Goal: Information Seeking & Learning: Find specific fact

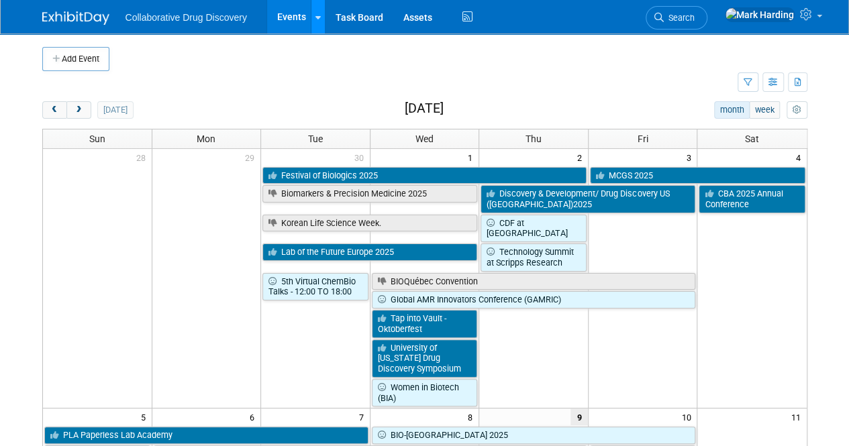
click at [320, 18] on link at bounding box center [318, 17] width 14 height 34
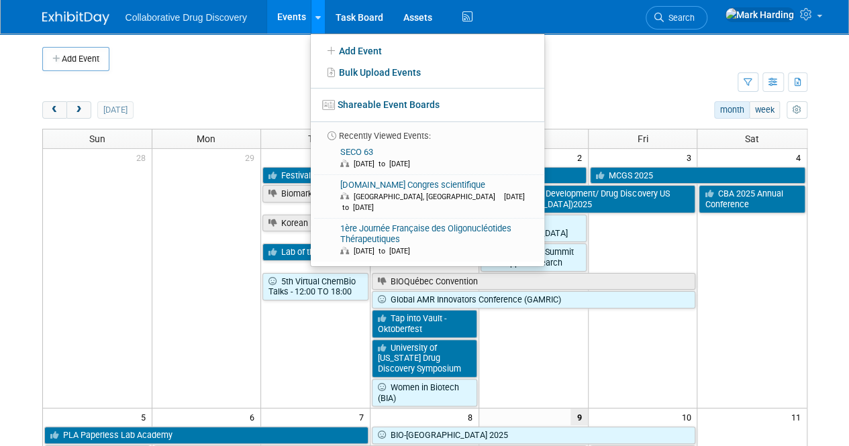
click at [320, 18] on link at bounding box center [318, 17] width 14 height 34
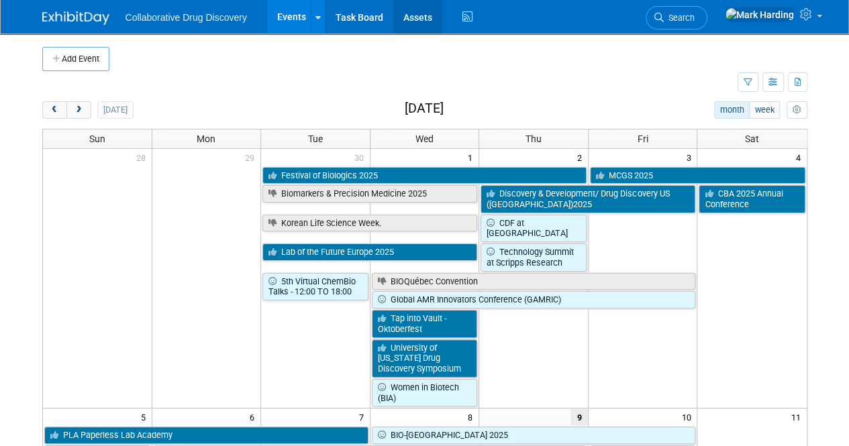
click at [421, 13] on link "Assets" at bounding box center [417, 17] width 49 height 34
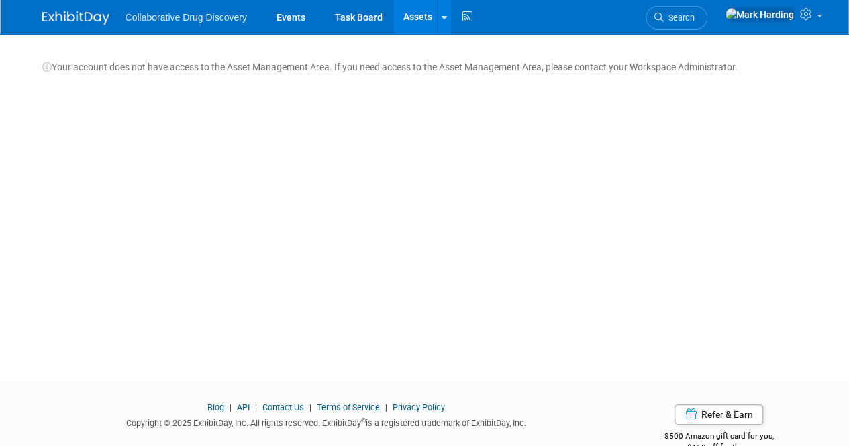
click at [165, 14] on span "Collaborative Drug Discovery" at bounding box center [186, 17] width 121 height 11
click at [812, 16] on icon at bounding box center [807, 14] width 15 height 12
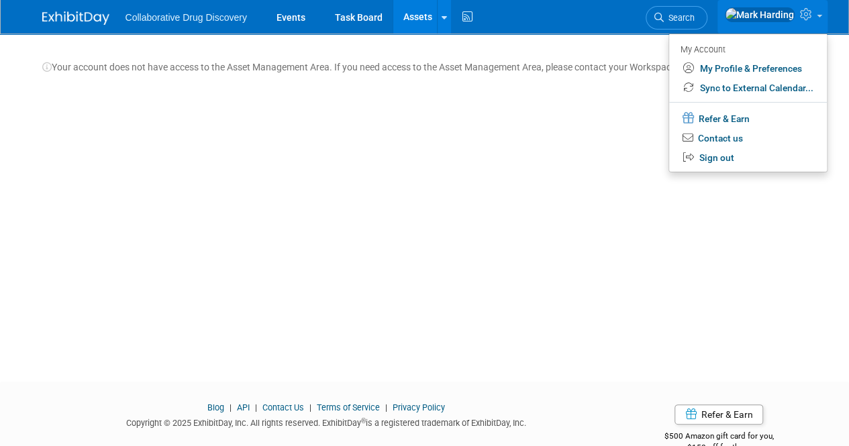
click at [59, 21] on img at bounding box center [75, 17] width 67 height 13
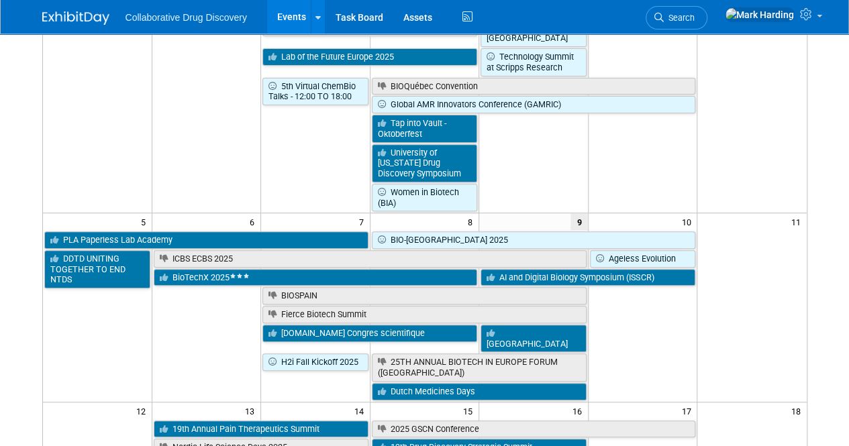
scroll to position [201, 0]
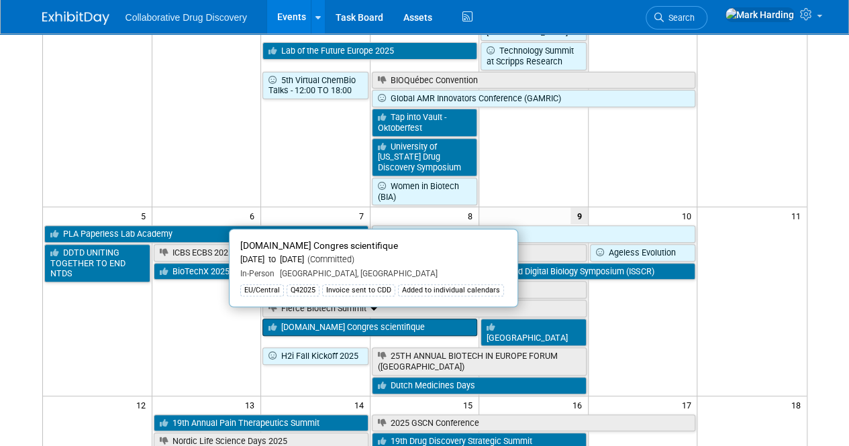
click at [340, 319] on link "[DOMAIN_NAME] Congres scientifique" at bounding box center [369, 327] width 215 height 17
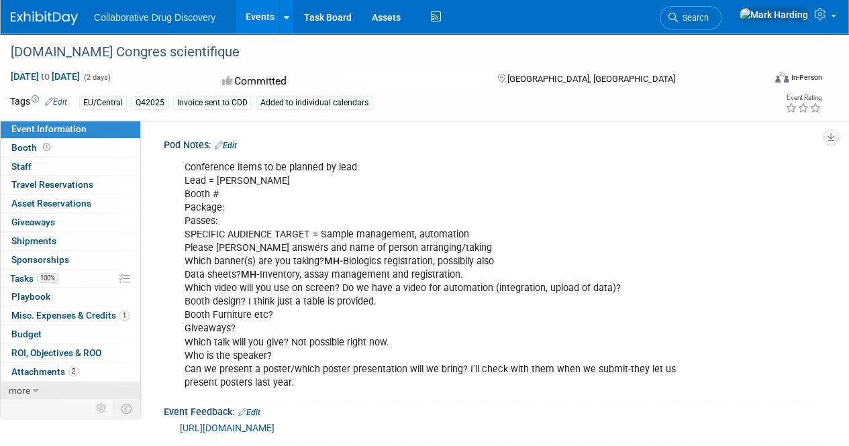
click at [35, 389] on icon at bounding box center [36, 391] width 6 height 9
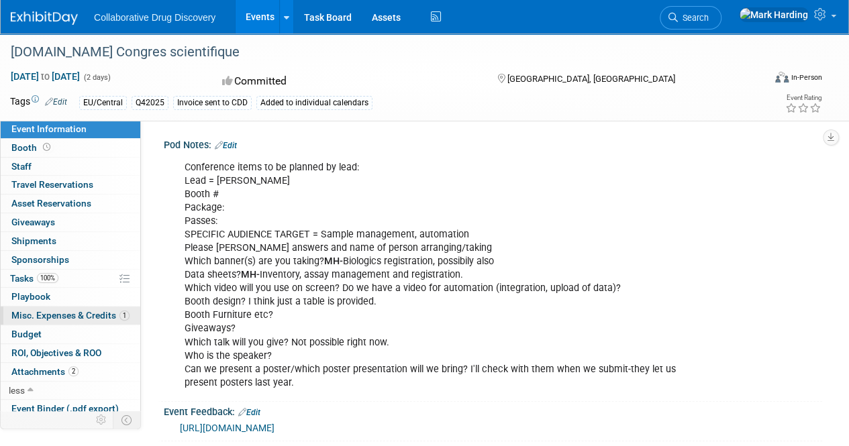
click at [91, 317] on span "Misc. Expenses & Credits 1" at bounding box center [70, 315] width 118 height 11
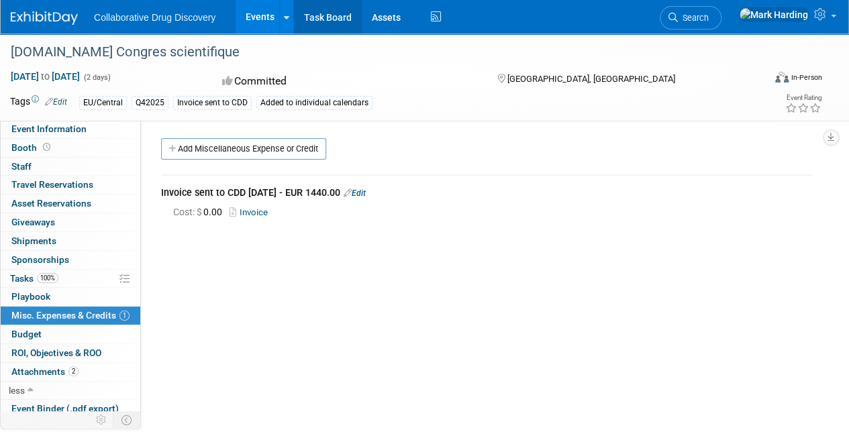
click at [348, 26] on link "Task Board" at bounding box center [328, 17] width 68 height 34
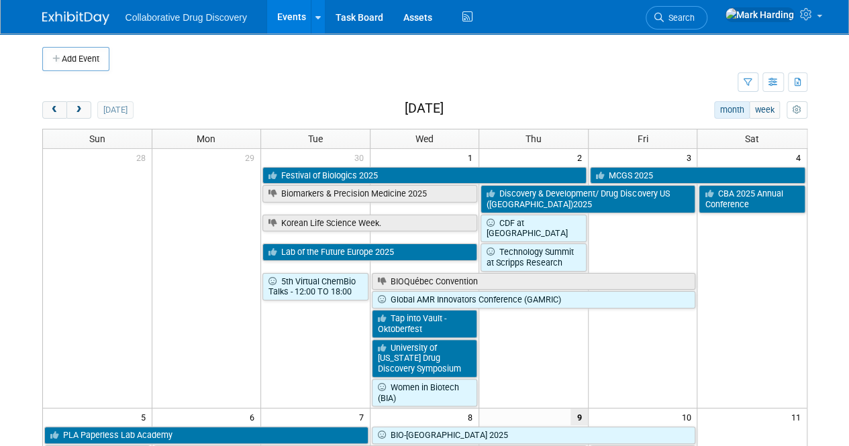
scroll to position [336, 0]
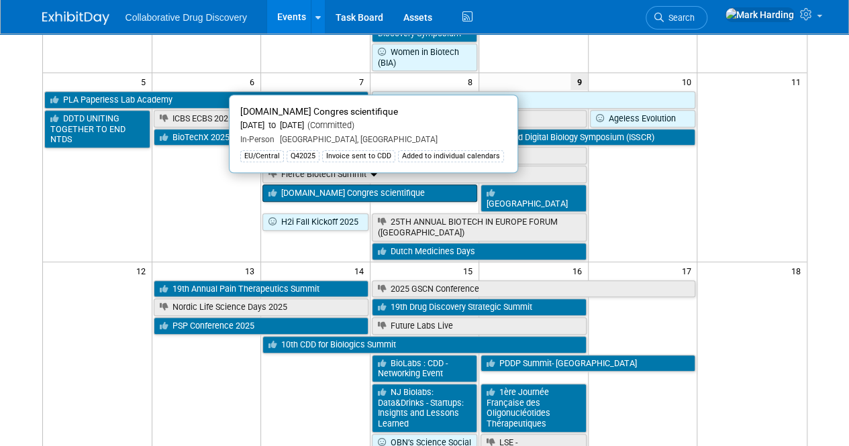
click at [347, 187] on link "[DOMAIN_NAME] Congres scientifique" at bounding box center [369, 193] width 215 height 17
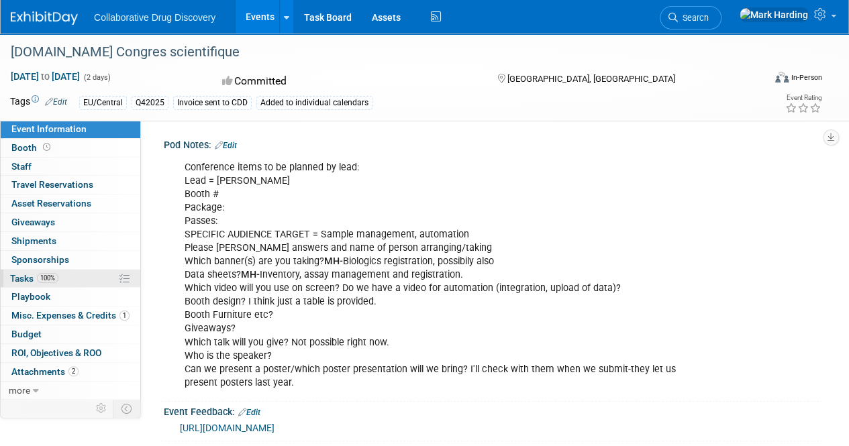
click at [39, 277] on span "100%" at bounding box center [47, 278] width 21 height 10
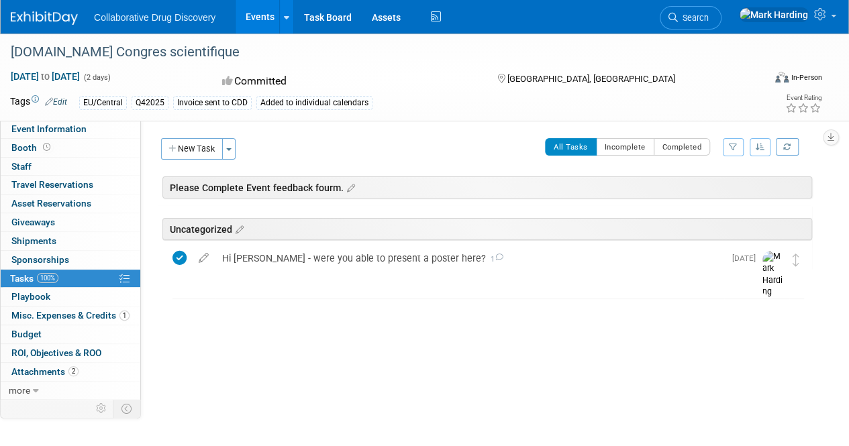
click at [298, 185] on div "Please Complete Event feedback fourm." at bounding box center [487, 188] width 650 height 22
click at [351, 185] on icon at bounding box center [349, 189] width 11 height 12
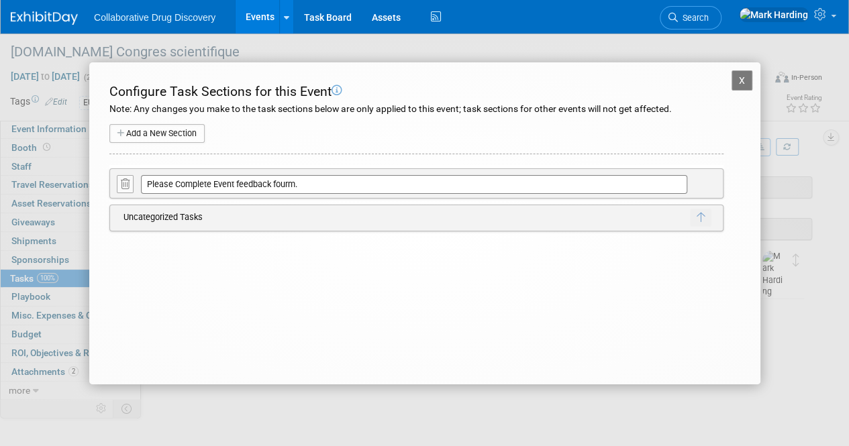
click at [192, 187] on input "Please Complete Event feedback fourm." at bounding box center [414, 184] width 546 height 19
click at [730, 77] on div "X Elrig.fr Congres scientifique Configure Task Sections for this Event Note: An…" at bounding box center [424, 223] width 671 height 322
click at [736, 77] on button "X" at bounding box center [742, 80] width 21 height 20
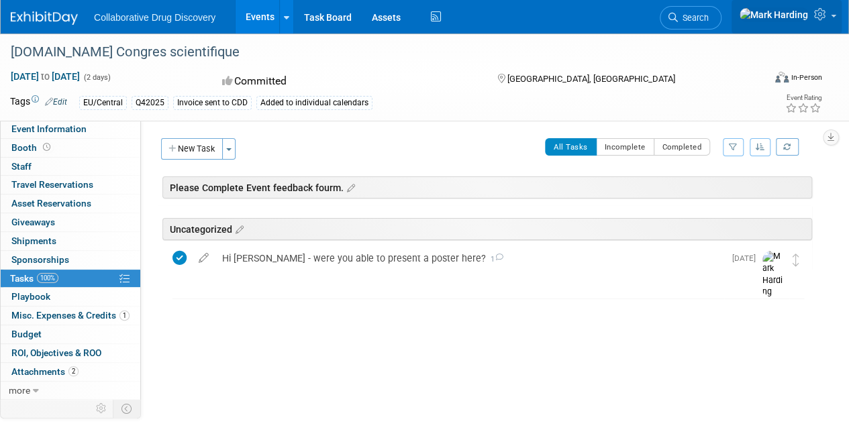
click at [808, 15] on link at bounding box center [787, 17] width 110 height 34
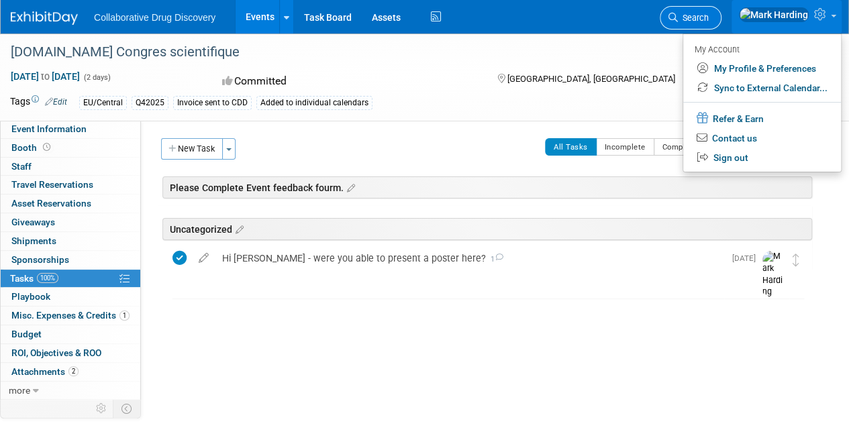
click at [709, 16] on span "Search" at bounding box center [693, 18] width 31 height 10
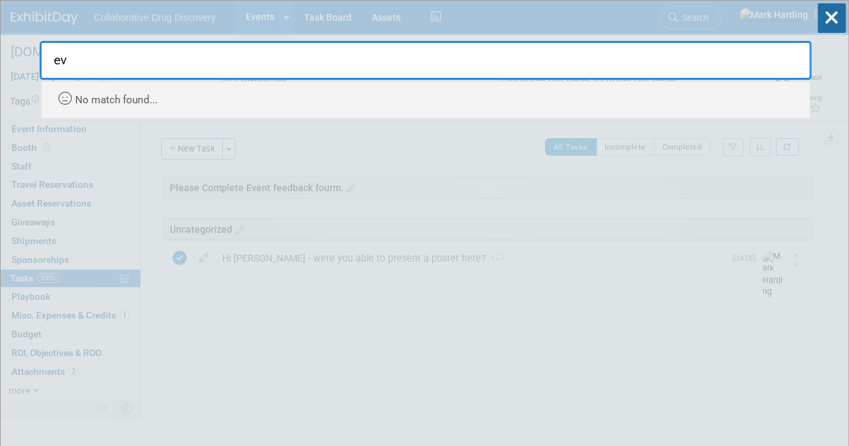
type input "e"
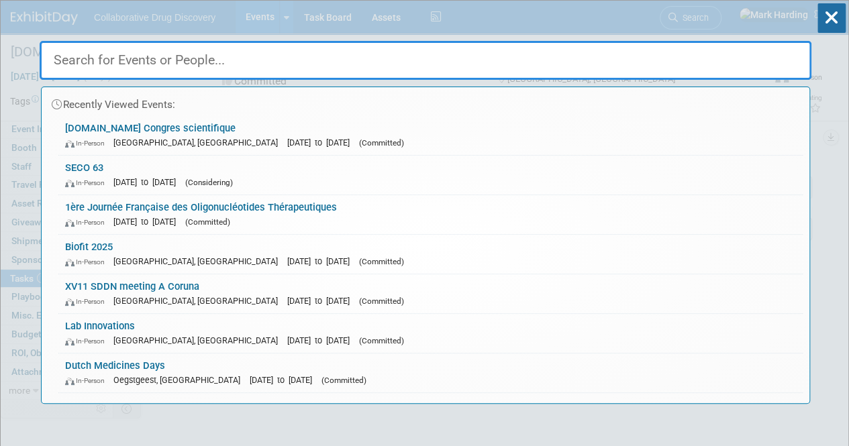
type input "o"
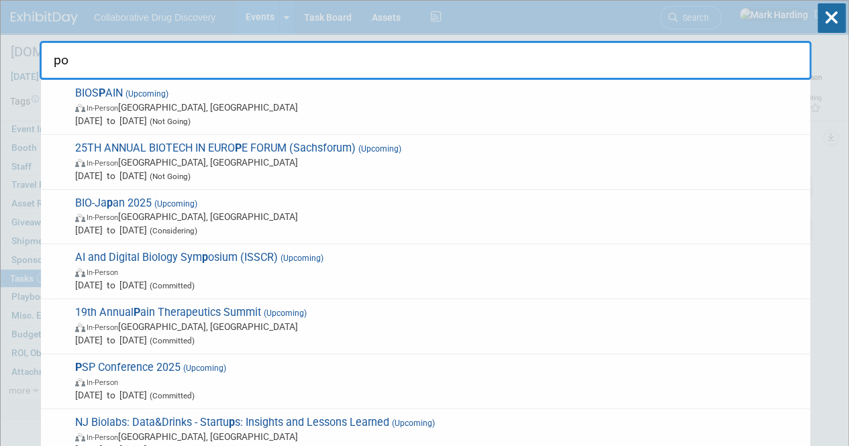
type input "p"
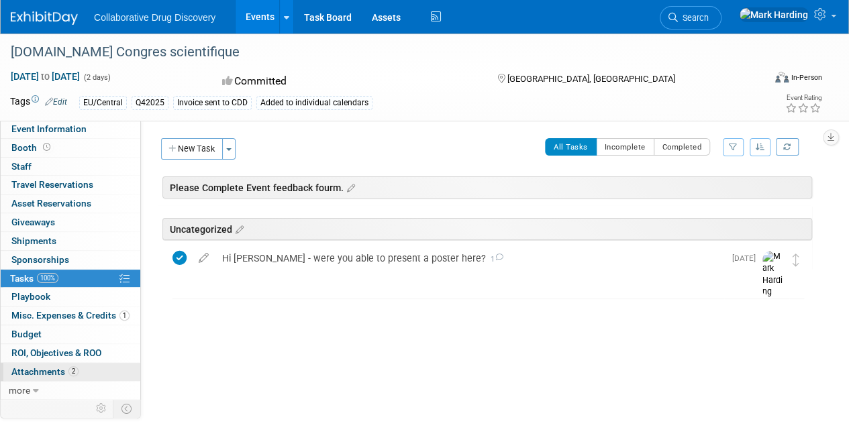
click at [55, 366] on span "Attachments 2" at bounding box center [44, 371] width 67 height 11
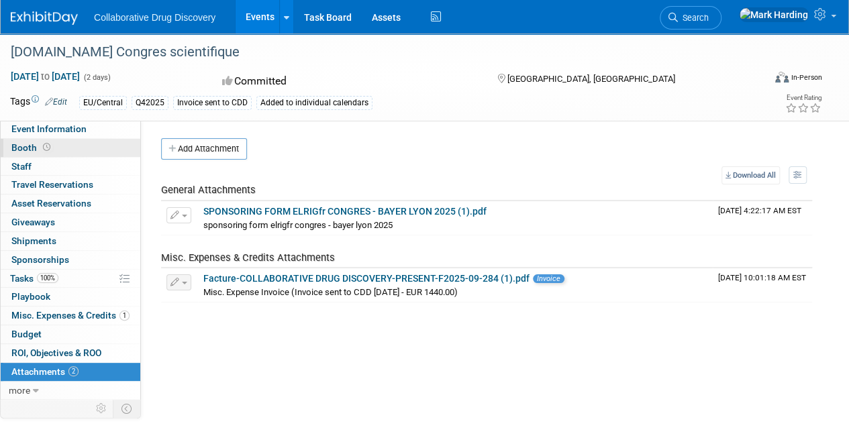
click at [56, 152] on link "Booth" at bounding box center [71, 148] width 140 height 18
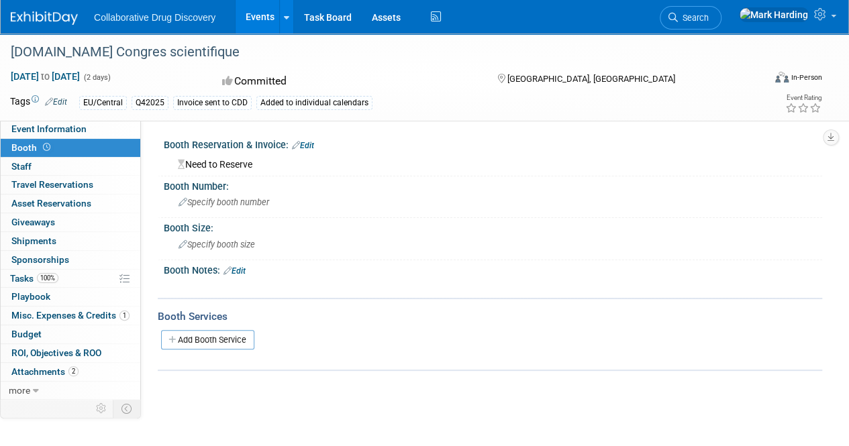
click at [266, 21] on link "Events" at bounding box center [260, 17] width 49 height 34
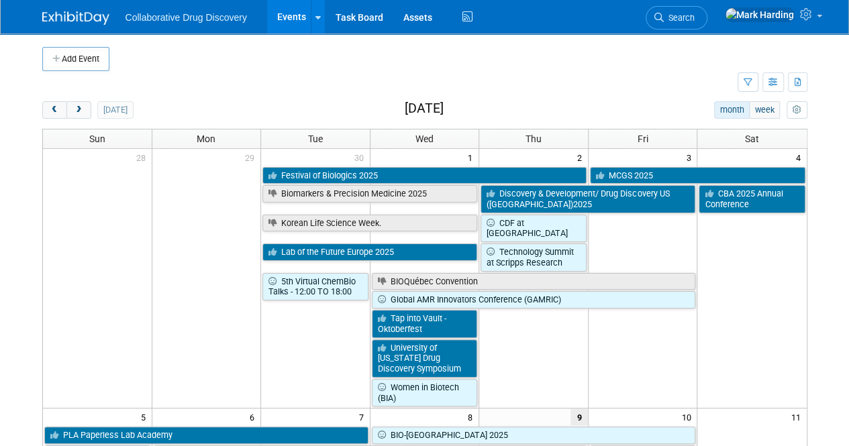
click at [455, 22] on ul "Collaborative Drug Discovery Events Add Event Bulk Upload Events Shareable Even…" at bounding box center [301, 17] width 350 height 34
click at [466, 17] on icon at bounding box center [467, 17] width 17 height 21
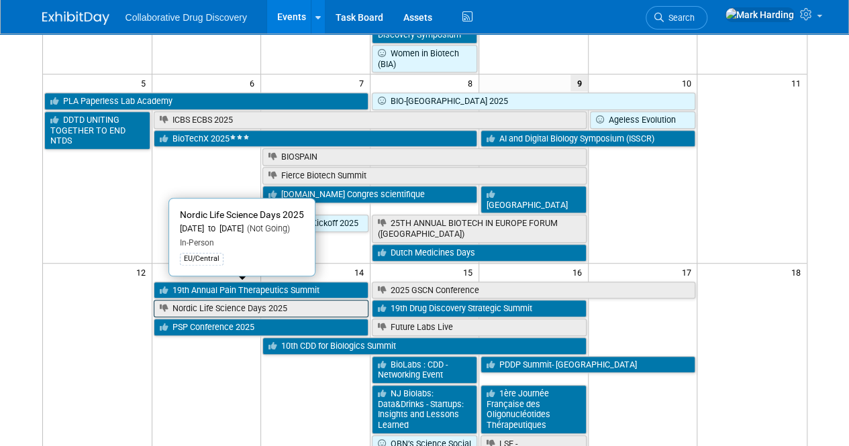
scroll to position [336, 0]
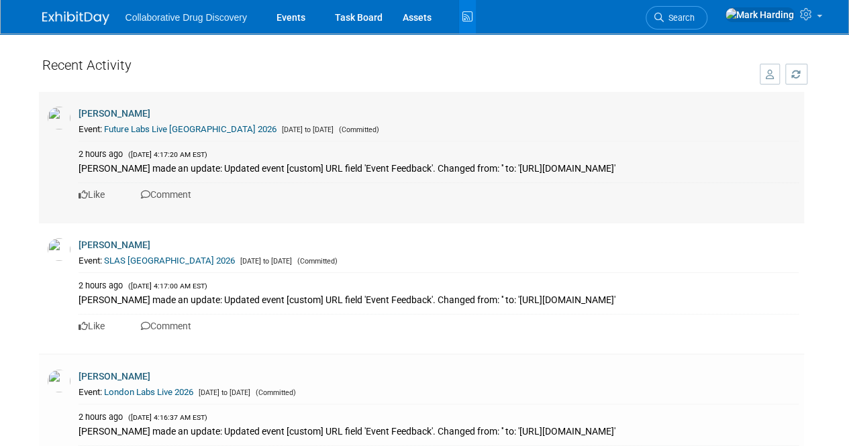
drag, startPoint x: 79, startPoint y: 181, endPoint x: 573, endPoint y: 184, distance: 494.0
click at [573, 175] on div "[PERSON_NAME] made an update: Updated event [custom] URL field 'Event Feedback'…" at bounding box center [439, 167] width 720 height 15
copy div "[URL][DOMAIN_NAME]"
